Goal: Task Accomplishment & Management: Use online tool/utility

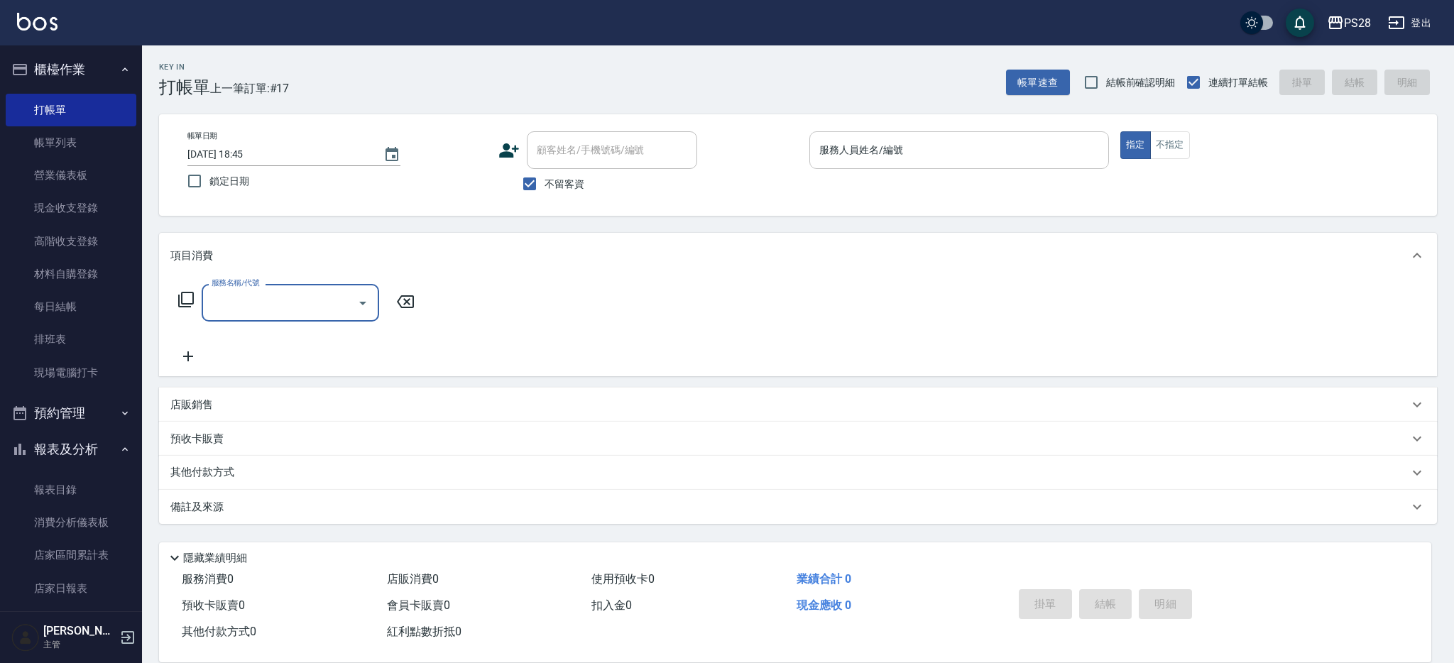
click at [941, 150] on input "服務人員姓名/編號" at bounding box center [959, 150] width 287 height 25
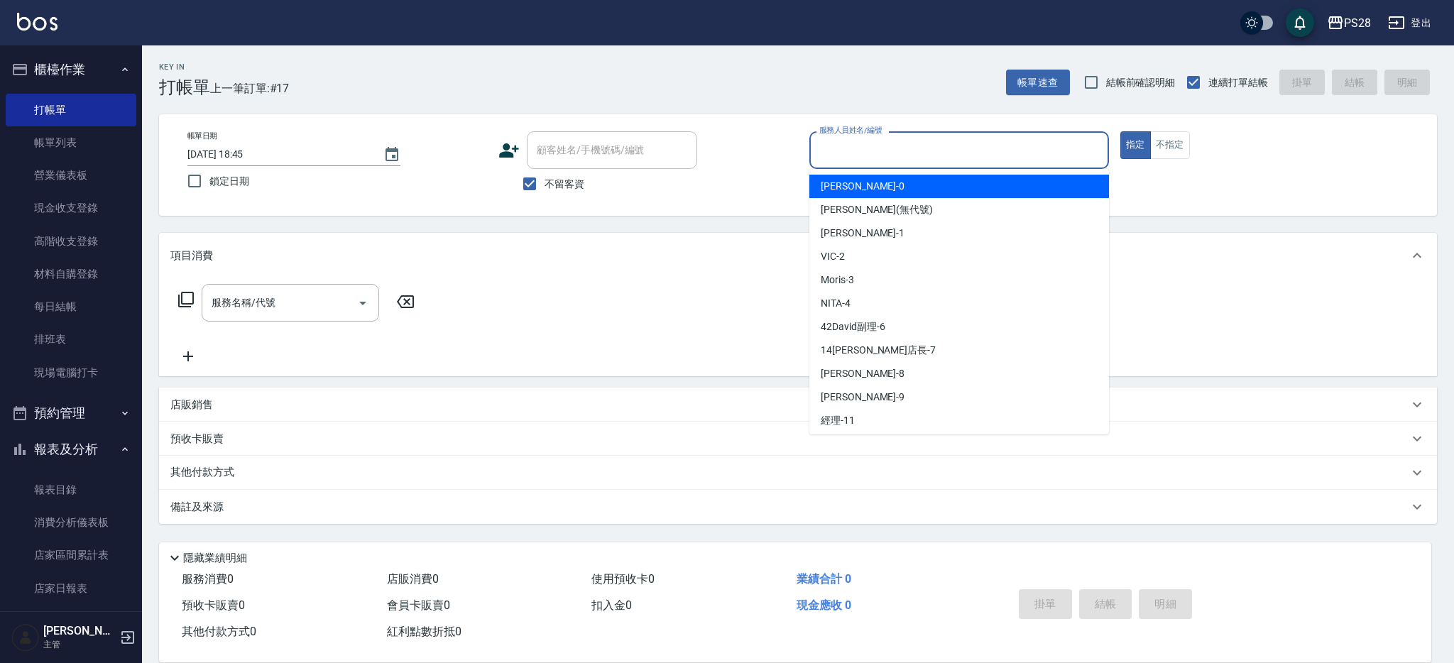
type input "ㄅ"
type input "[PERSON_NAME]-1"
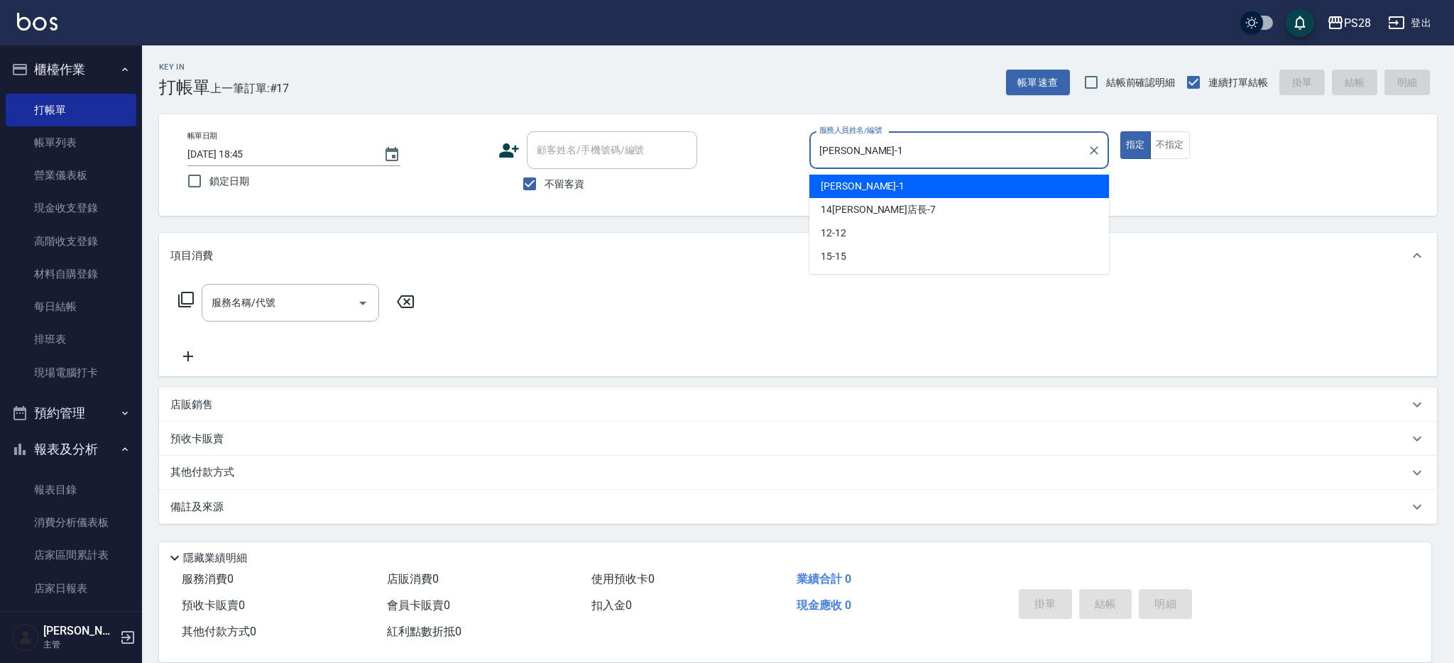
type button "true"
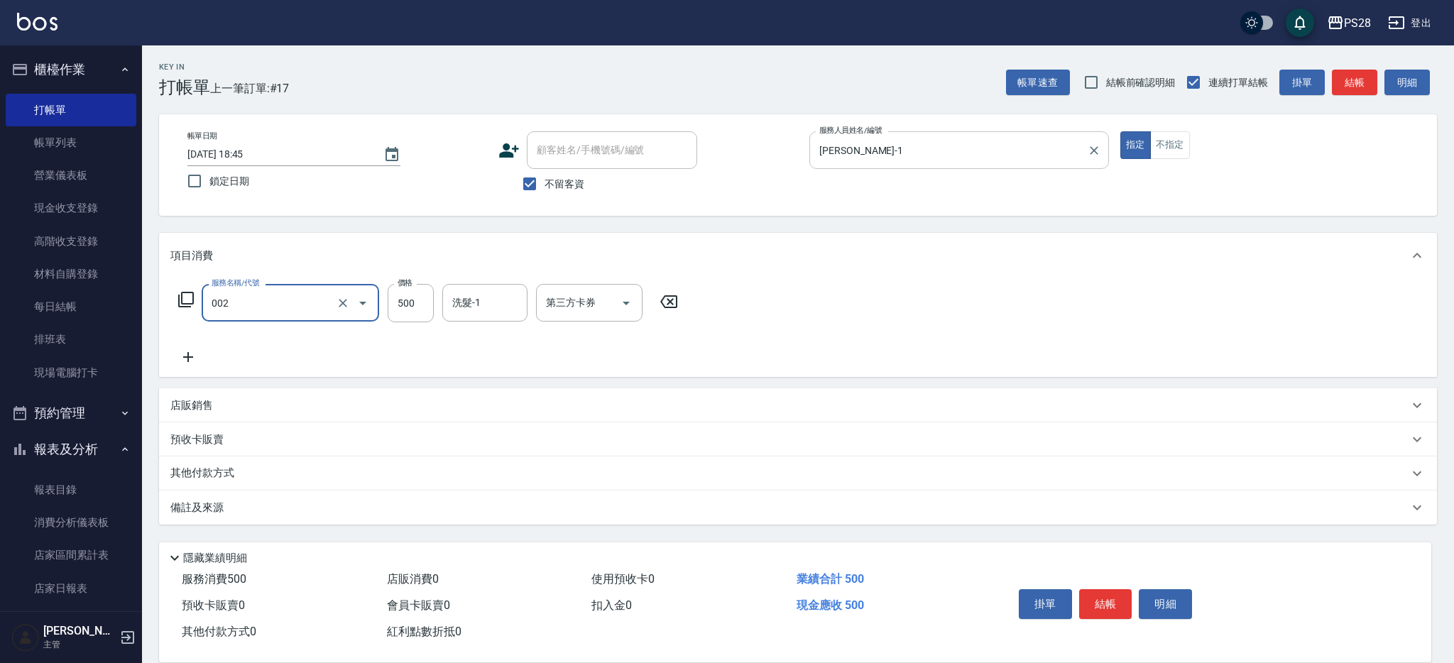
type input "洗剪D(002)"
type input "12-12"
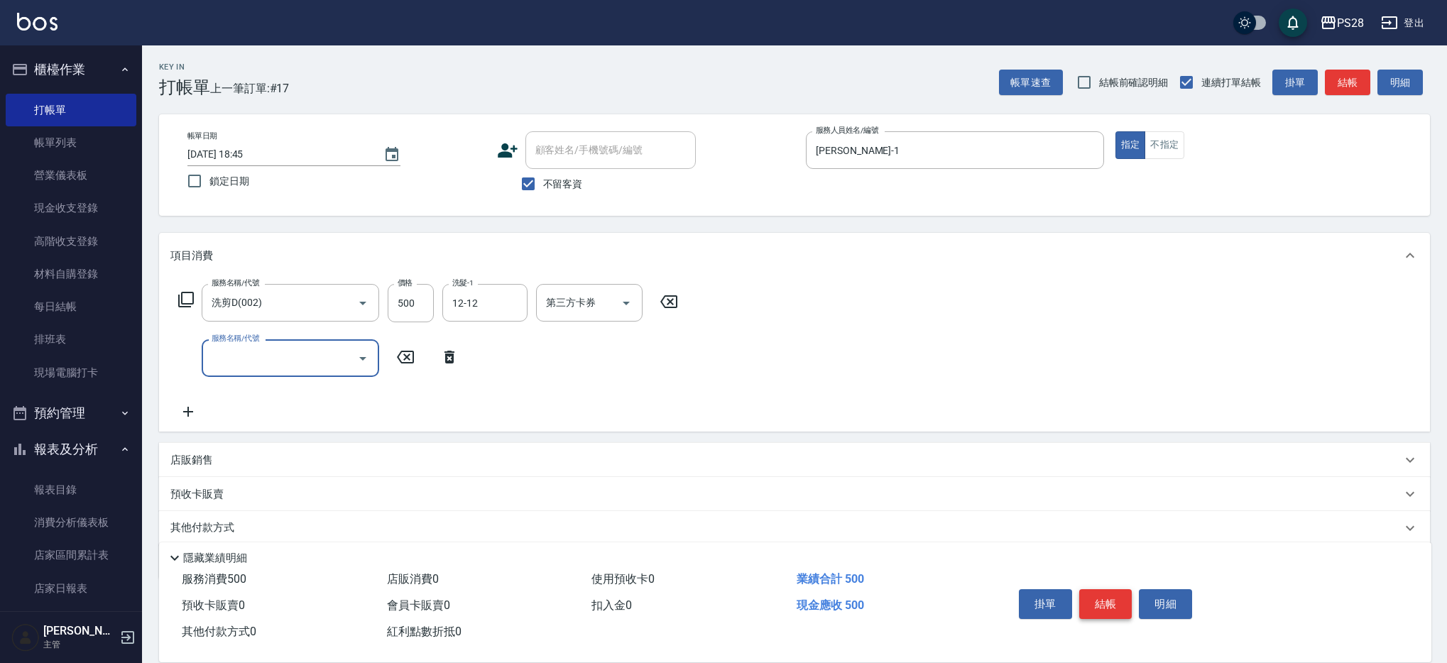
click at [1096, 599] on button "結帳" at bounding box center [1105, 604] width 53 height 30
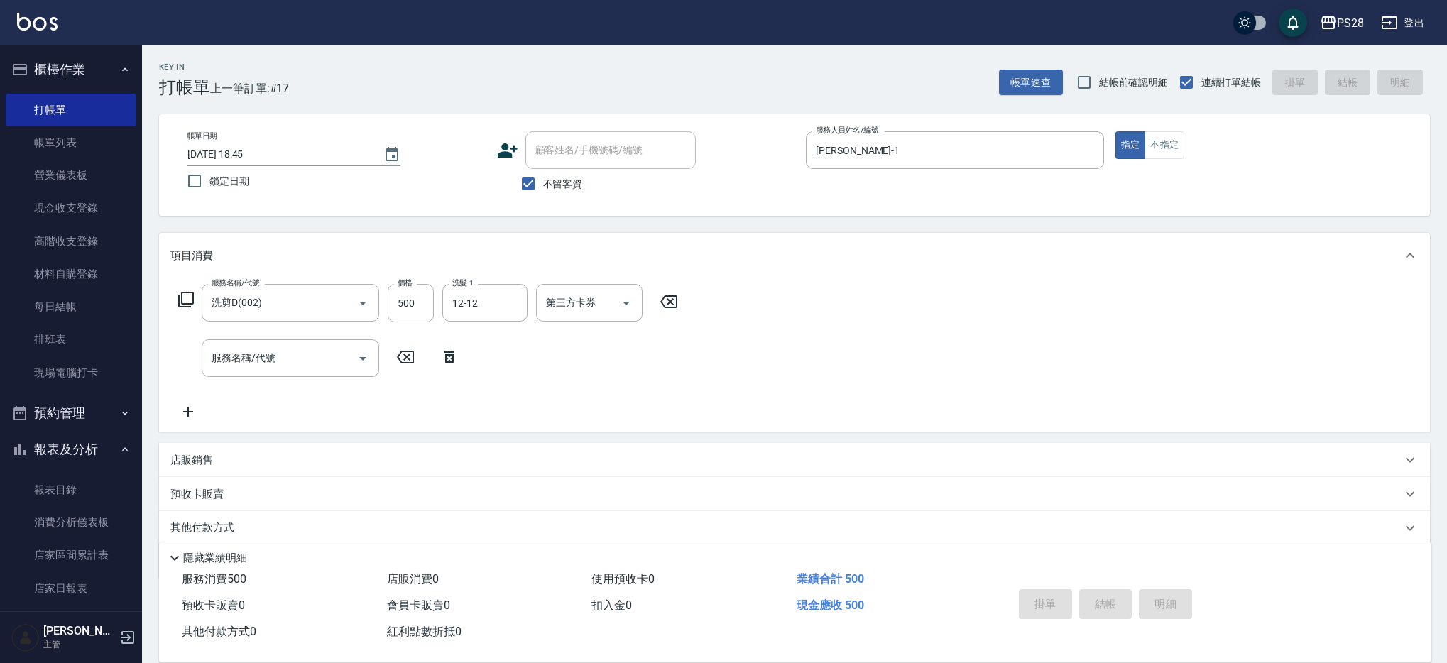
type input "[DATE] 19:44"
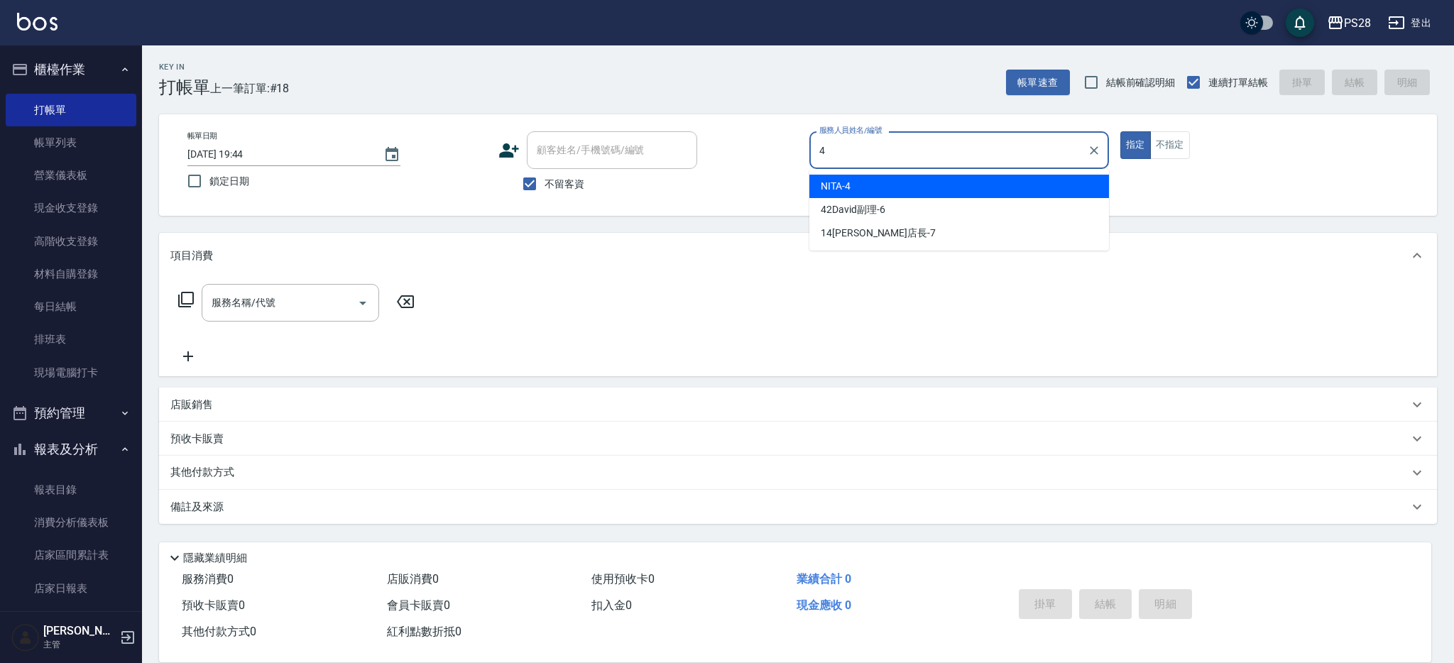
type input "NITA-4"
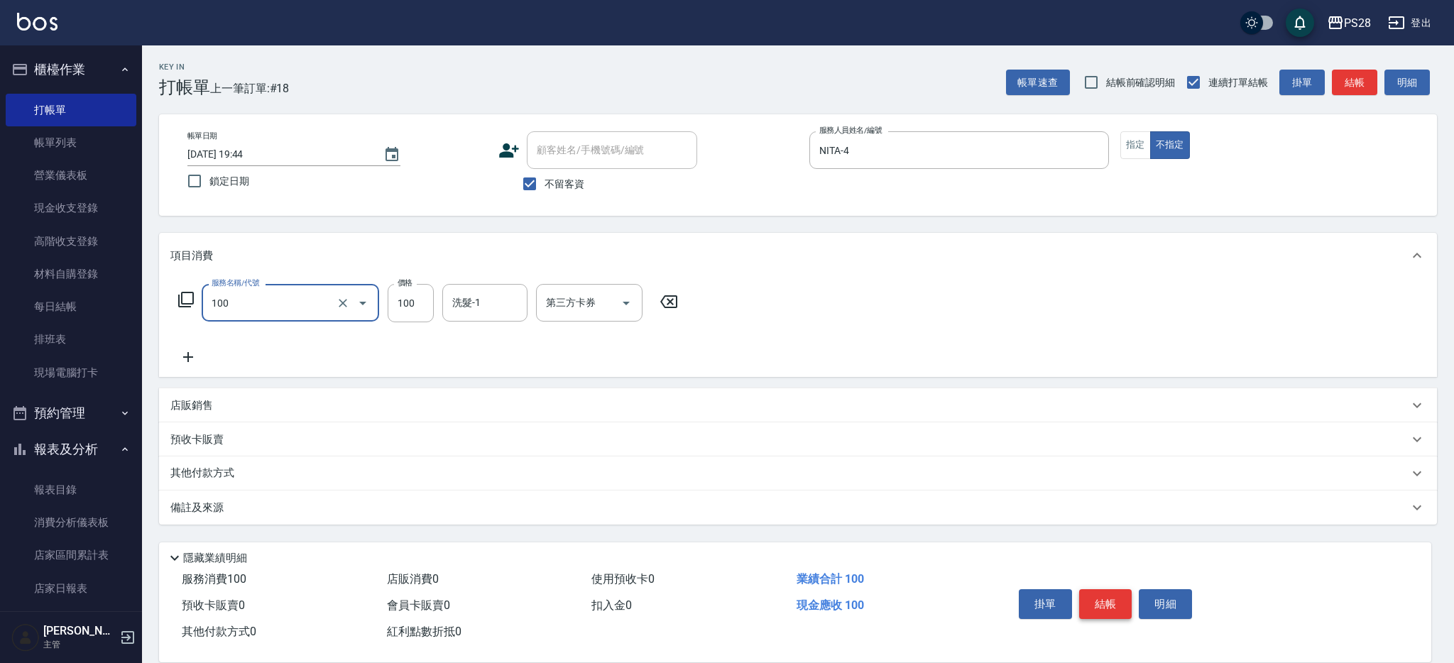
type input "洗髮(100)"
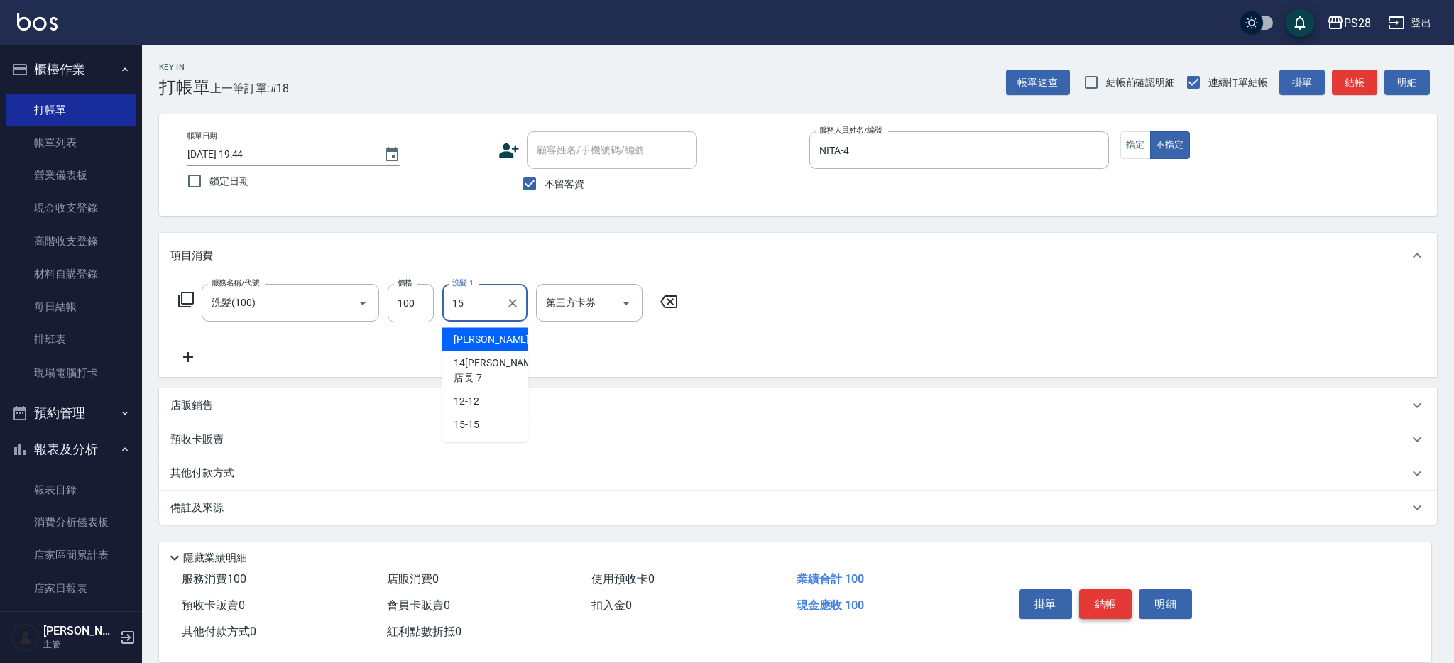
type input "15-15"
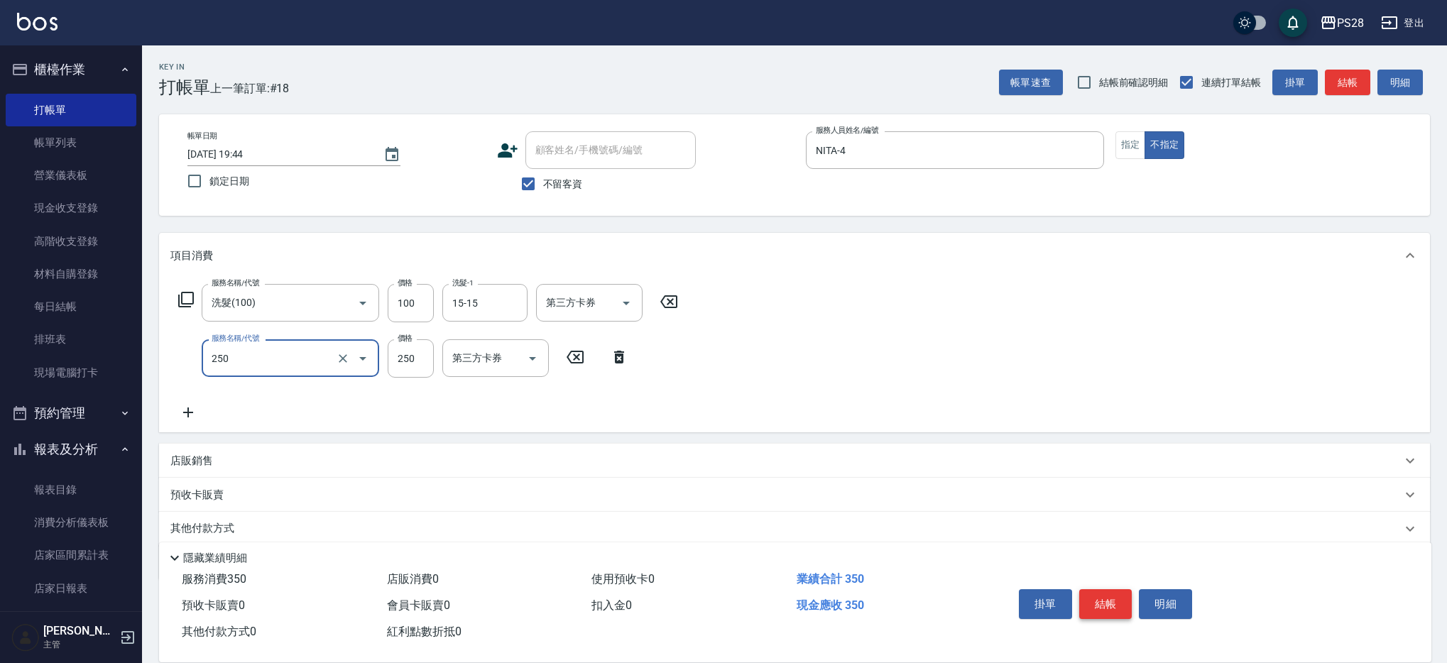
type input "單剪(250)"
type input "149"
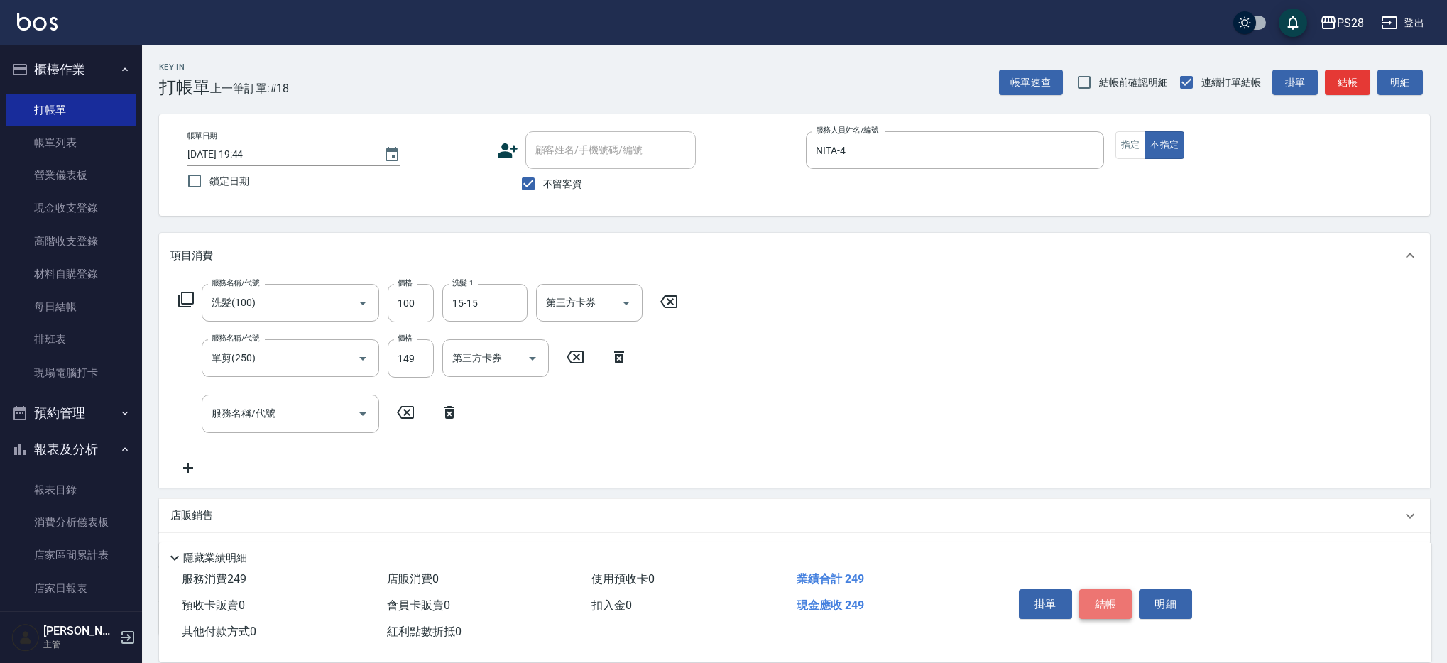
click at [1123, 606] on button "結帳" at bounding box center [1105, 604] width 53 height 30
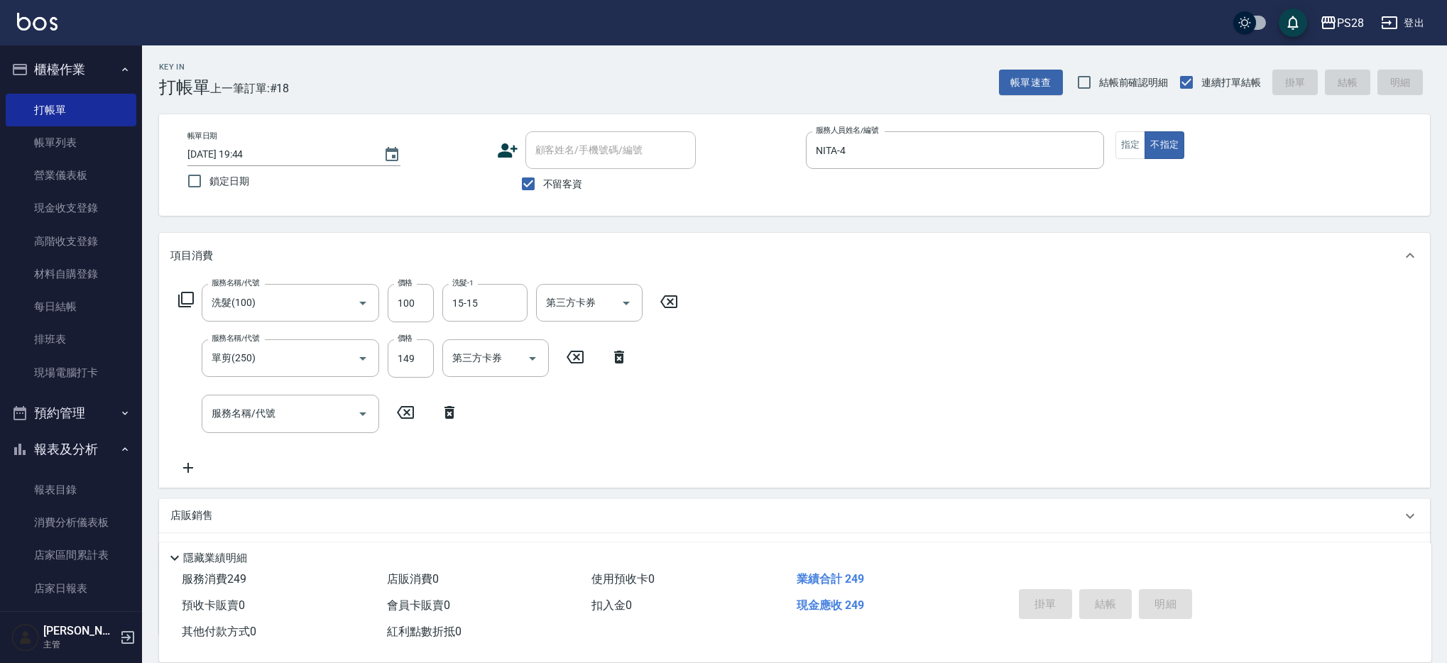
type input "[DATE] 19:45"
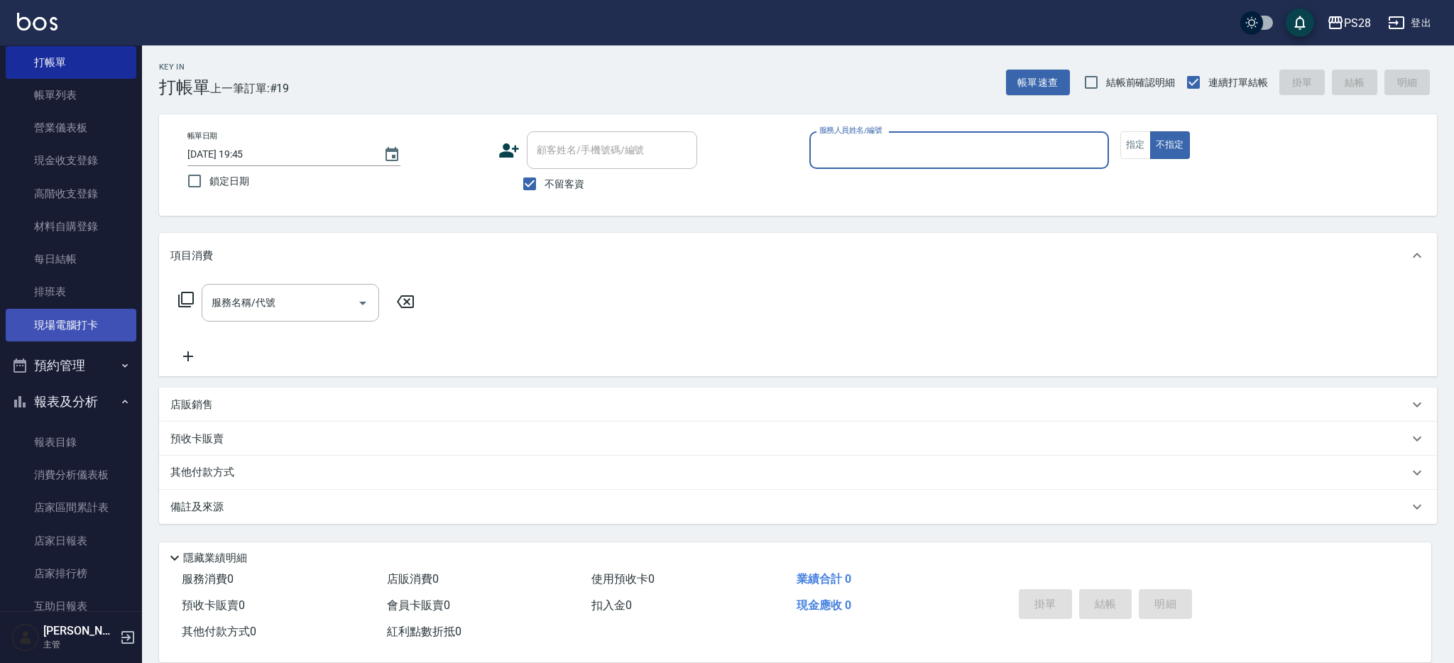
scroll to position [62, 0]
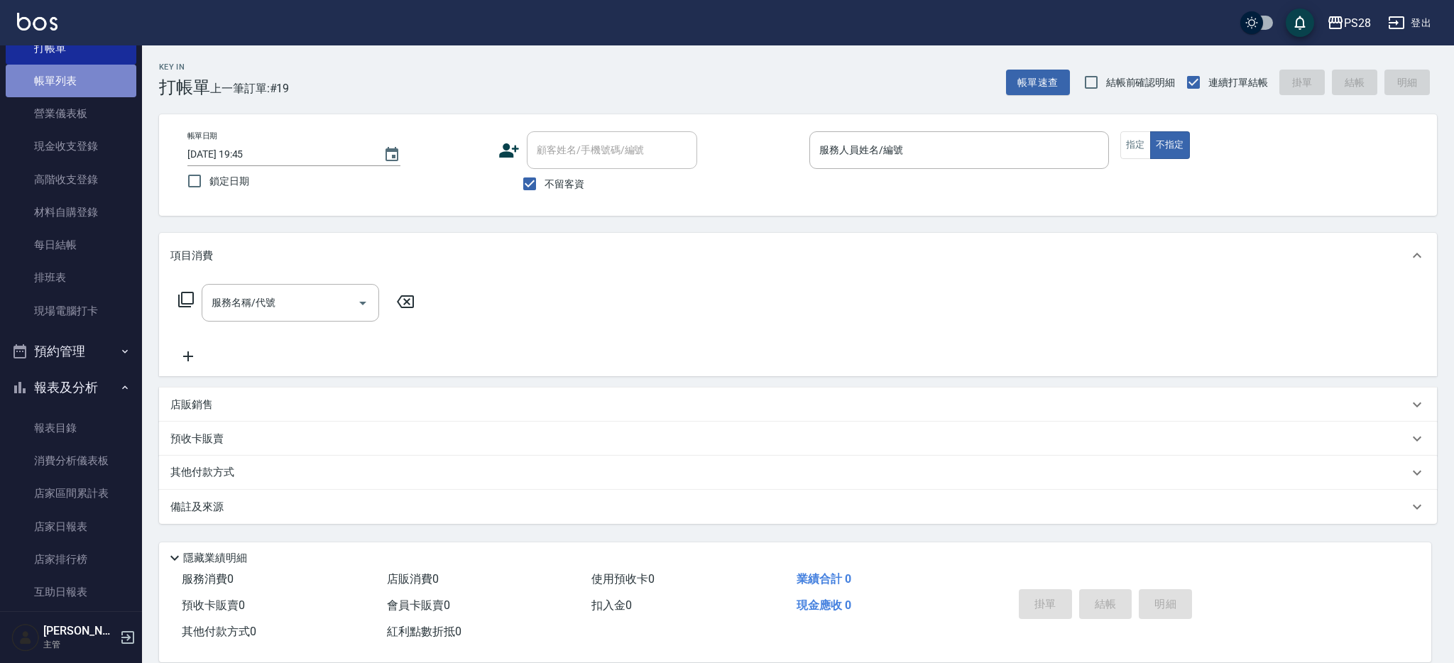
click at [75, 72] on link "帳單列表" at bounding box center [71, 81] width 131 height 33
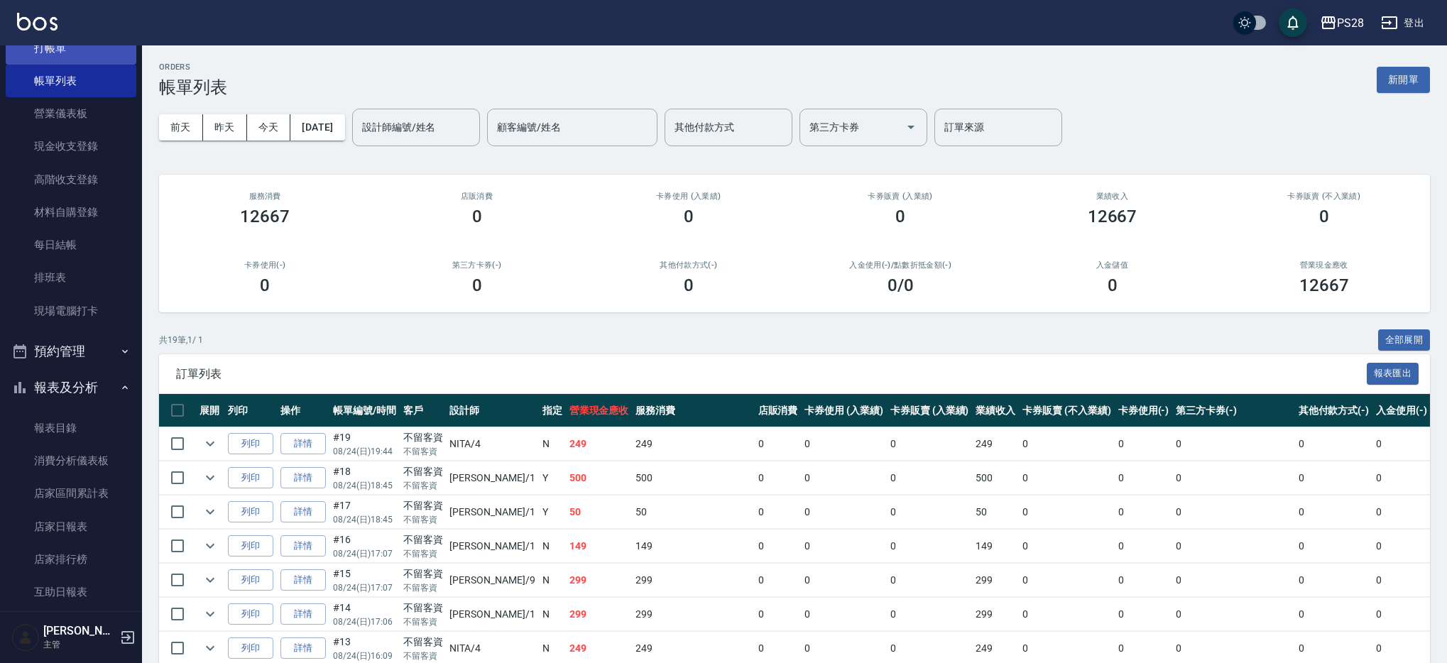
click at [62, 55] on link "打帳單" at bounding box center [71, 48] width 131 height 33
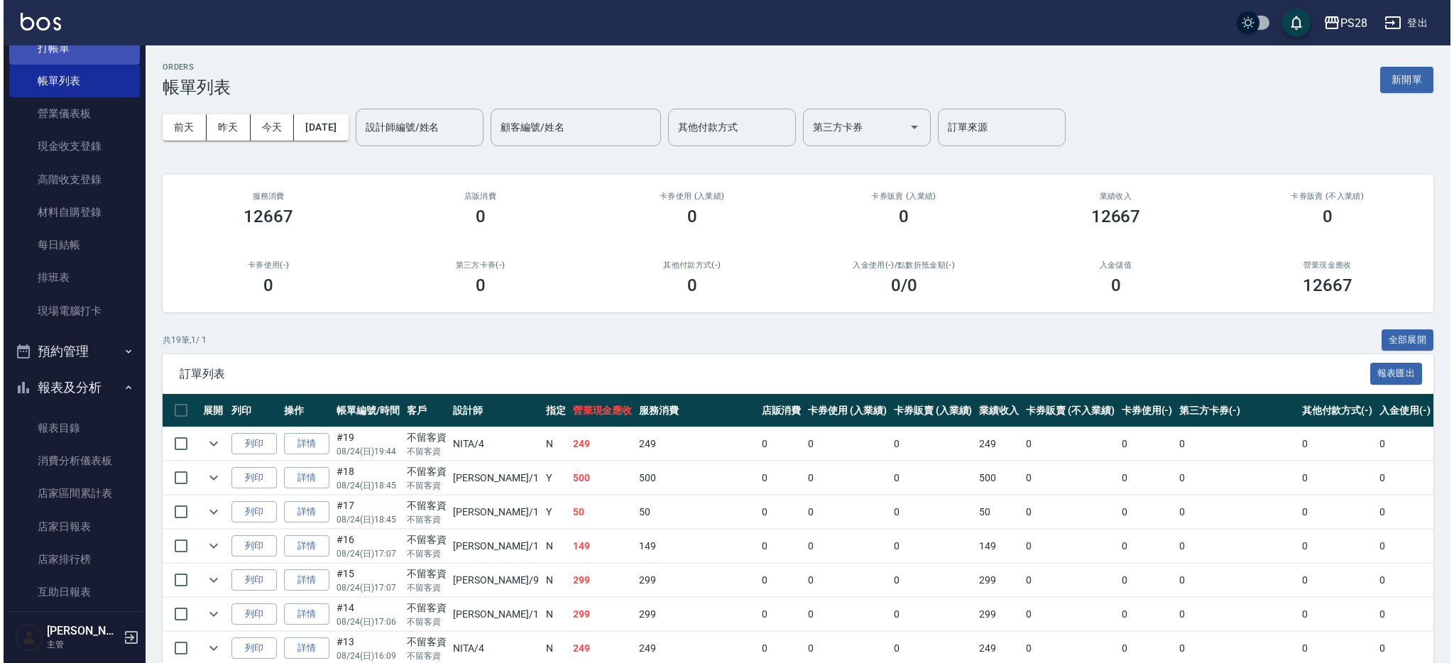
scroll to position [60, 0]
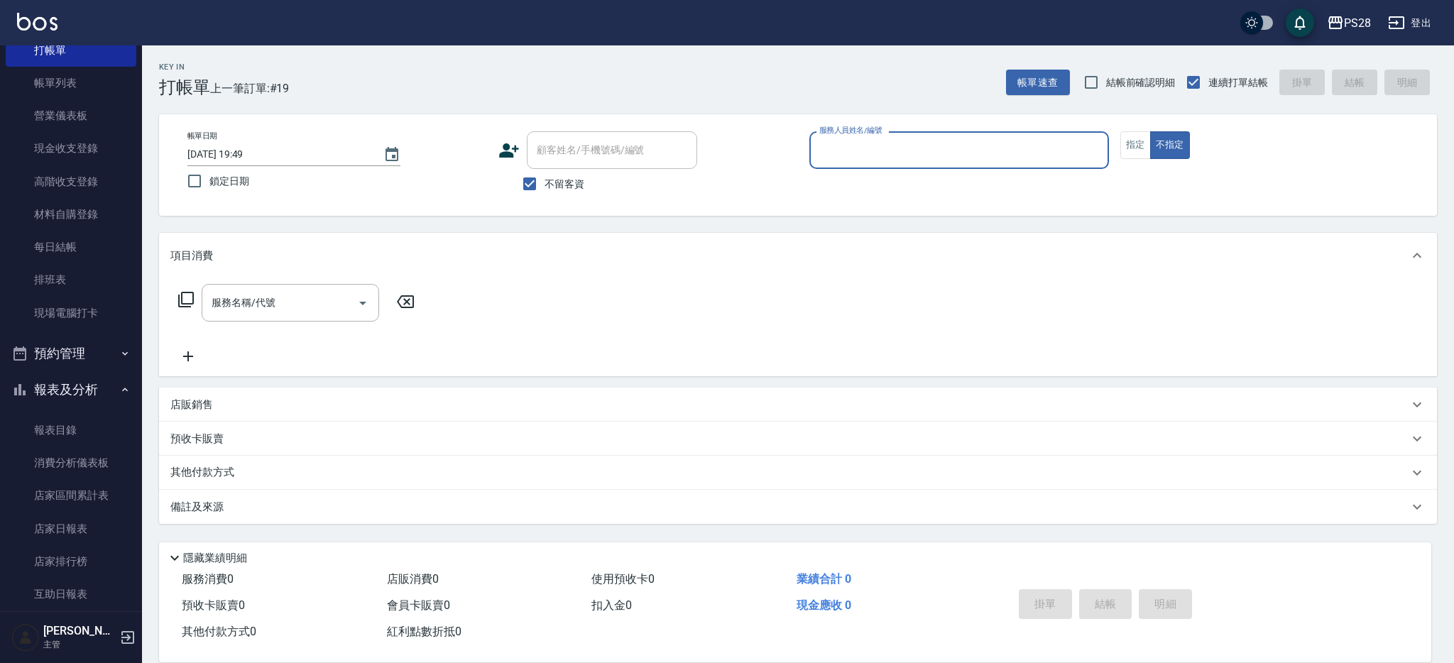
click at [741, 101] on div "Key In 打帳單 上一筆訂單:#19 帳單速查 結帳前確認明細 連續打單結帳 掛單 結帳 明細 帳單日期 [DATE] 19:49 鎖定日期 顧客姓名/手…" at bounding box center [798, 351] width 1312 height 613
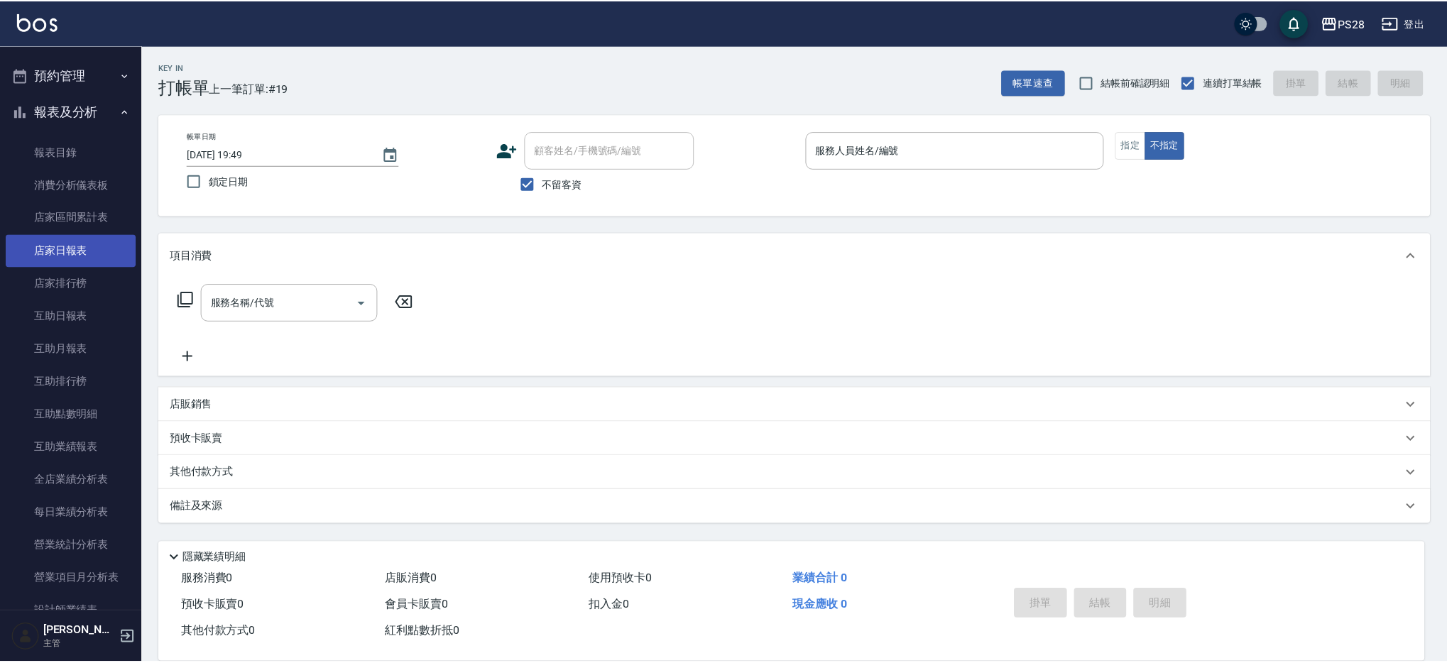
scroll to position [342, 0]
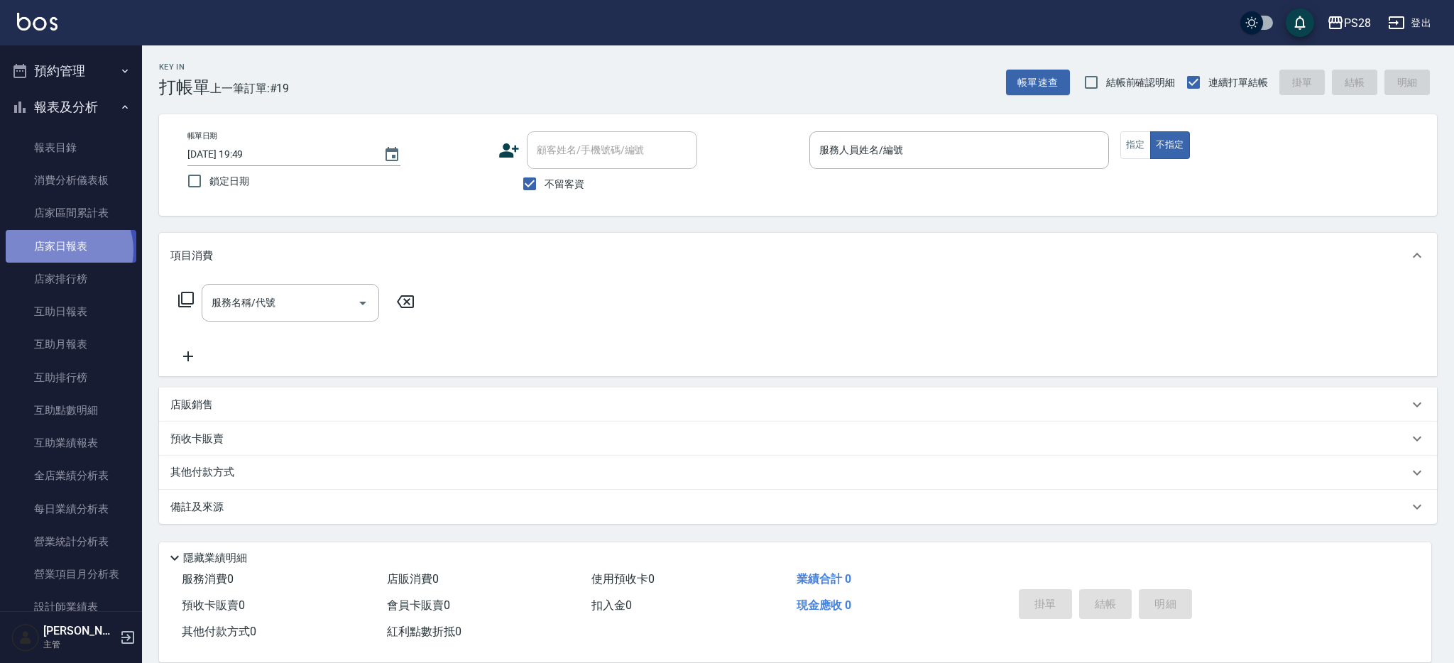
click at [65, 250] on link "店家日報表" at bounding box center [71, 246] width 131 height 33
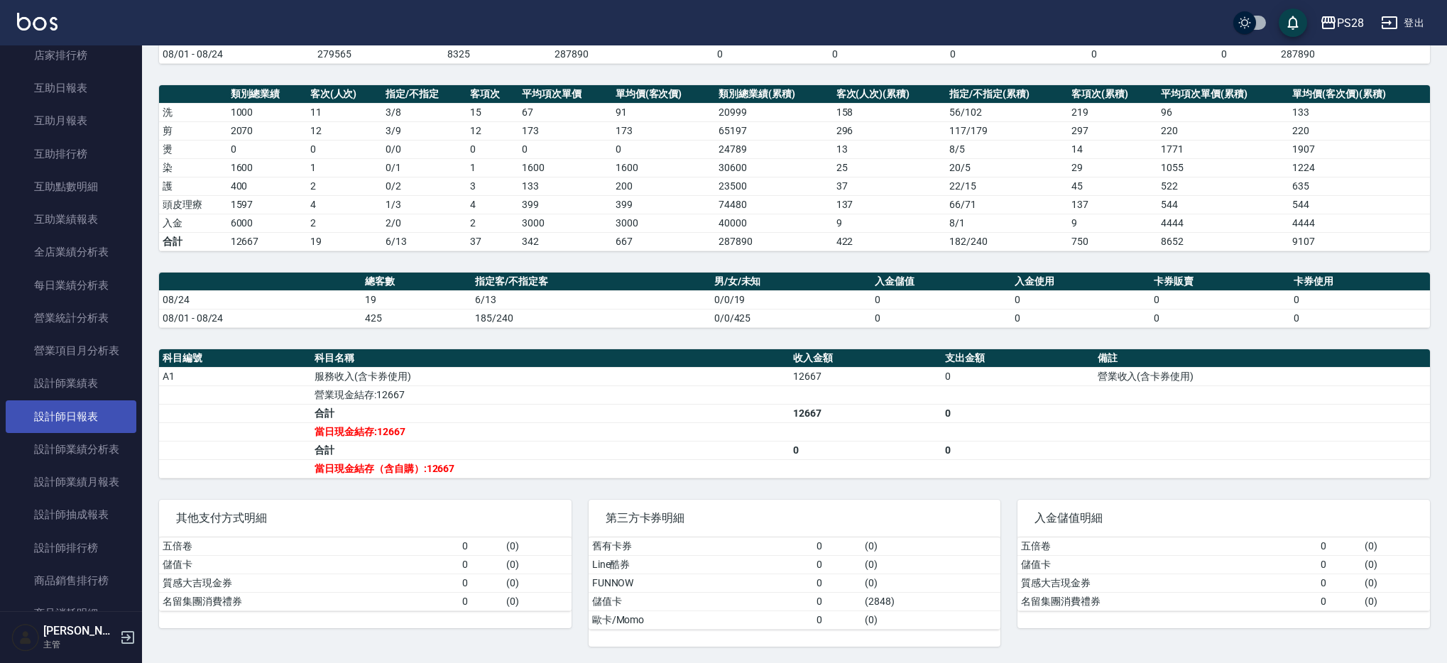
scroll to position [565, 0]
click at [99, 404] on link "設計師日報表" at bounding box center [71, 417] width 131 height 33
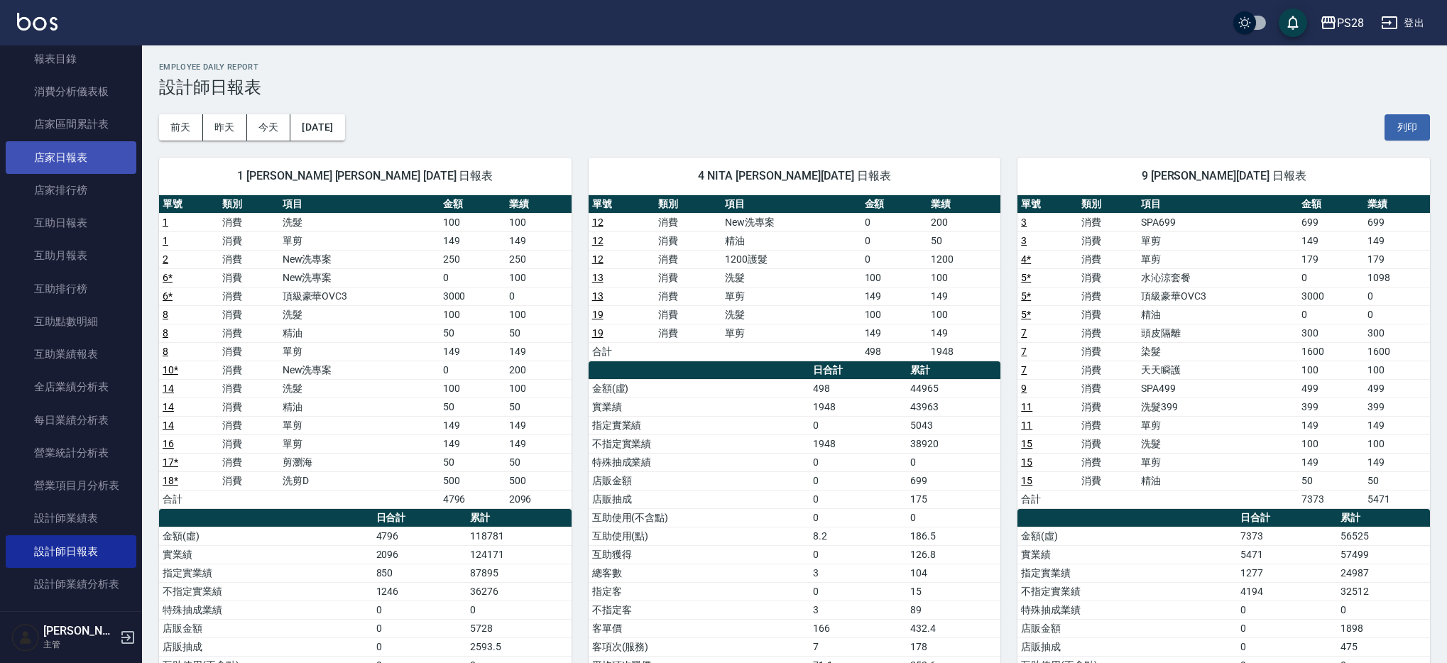
click at [65, 168] on link "店家日報表" at bounding box center [71, 157] width 131 height 33
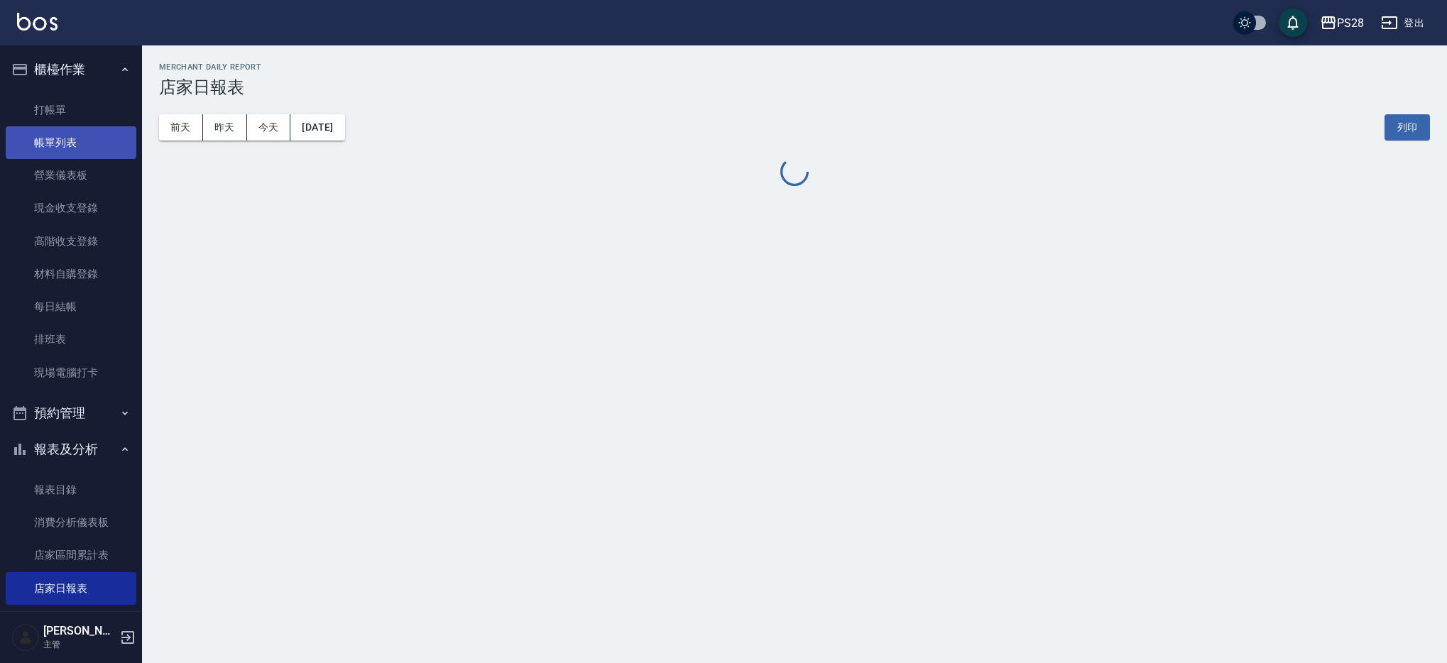
click at [70, 137] on link "帳單列表" at bounding box center [71, 142] width 131 height 33
